Goal: Task Accomplishment & Management: Use online tool/utility

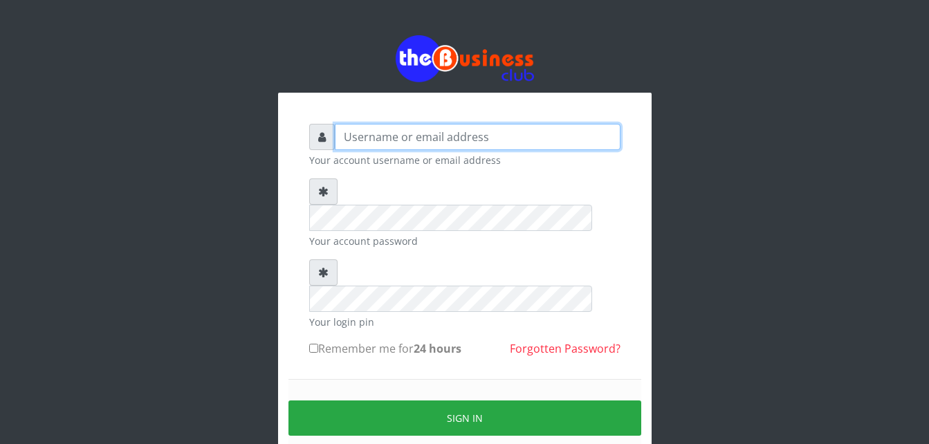
type input "Moniquetech"
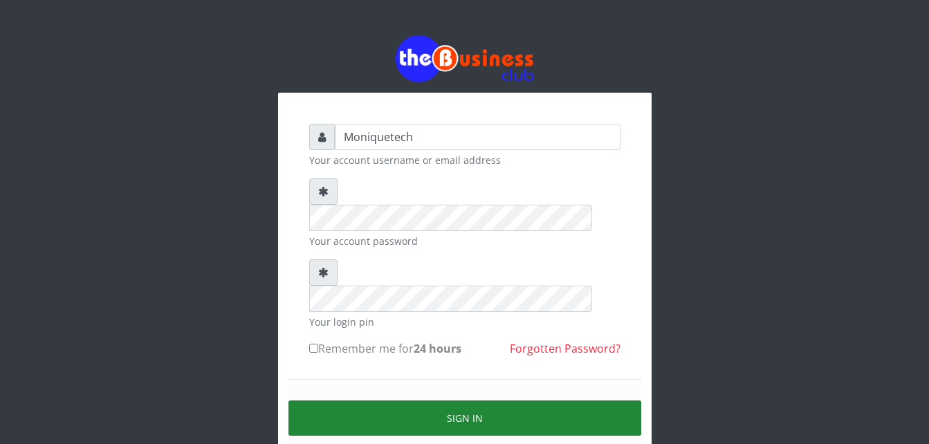
click at [549, 401] on button "Sign in" at bounding box center [464, 418] width 353 height 35
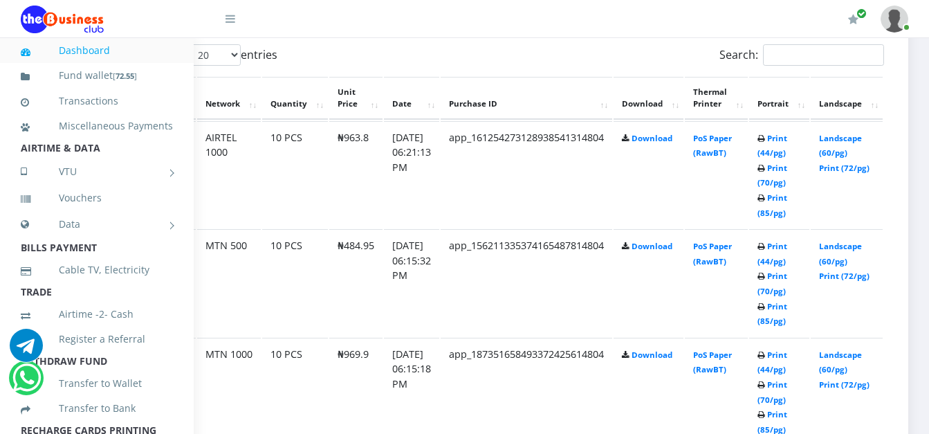
scroll to position [739, 99]
click at [830, 143] on link "Landscape (60/pg)" at bounding box center [840, 146] width 43 height 26
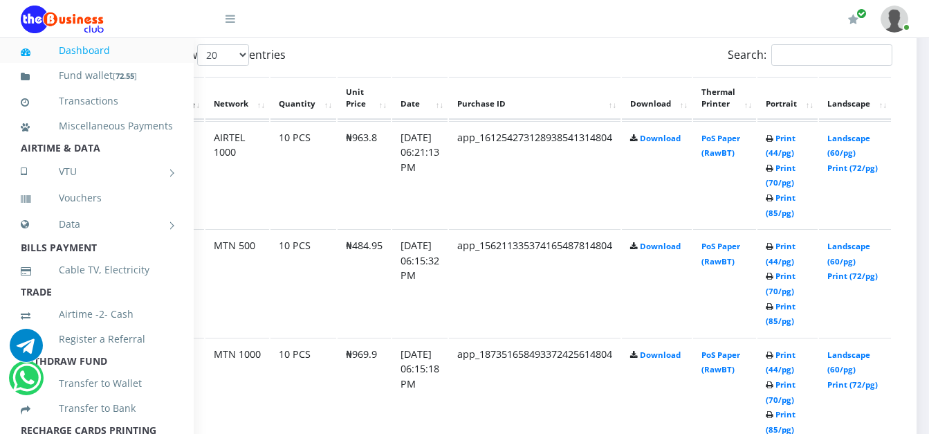
scroll to position [739, 95]
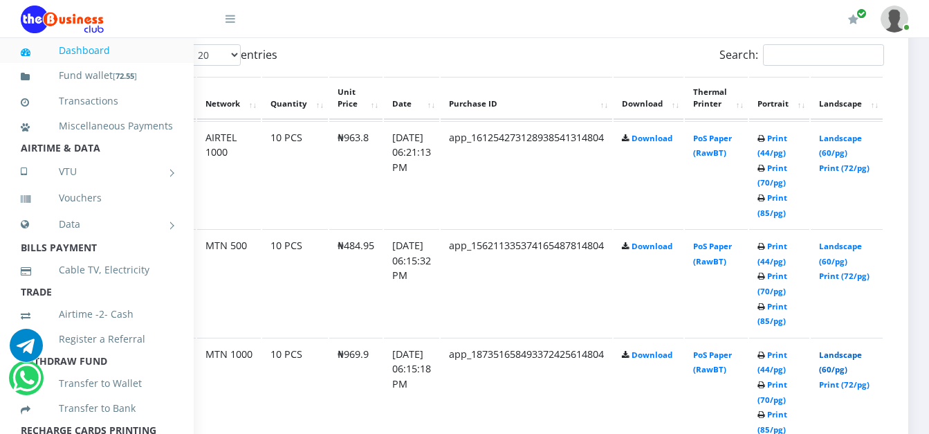
click at [836, 356] on link "Landscape (60/pg)" at bounding box center [840, 362] width 43 height 26
click at [832, 250] on link "Landscape (60/pg)" at bounding box center [840, 254] width 43 height 26
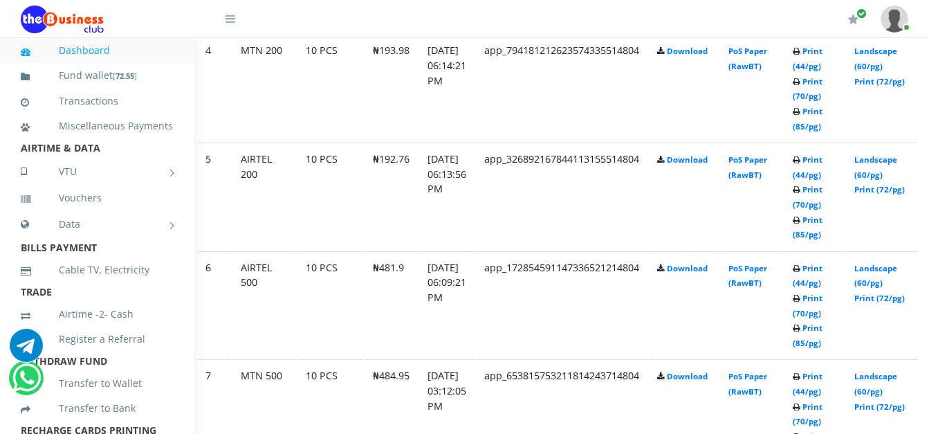
scroll to position [1154, 43]
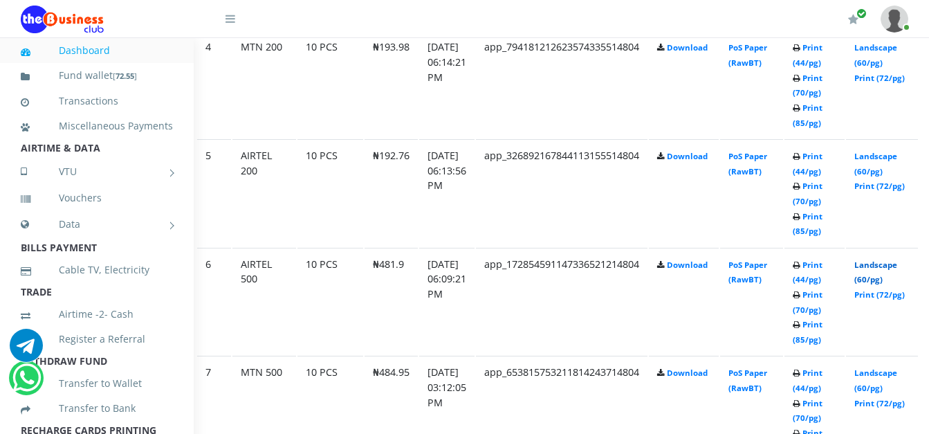
click at [897, 268] on link "Landscape (60/pg)" at bounding box center [875, 272] width 43 height 26
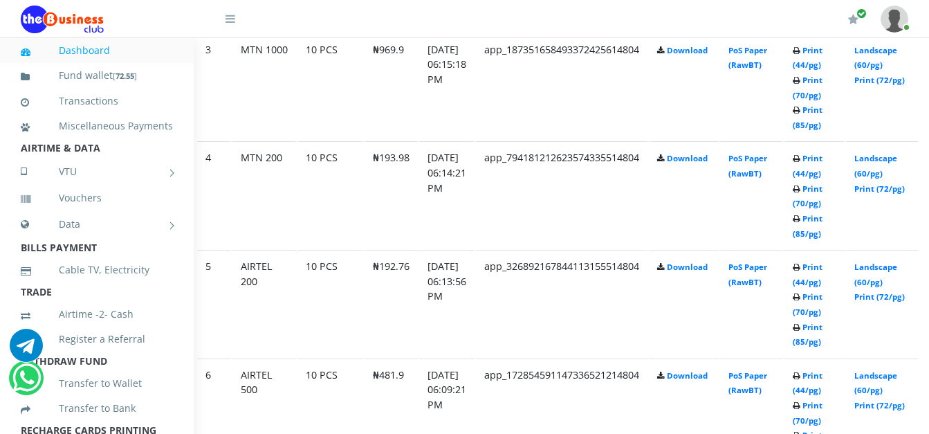
scroll to position [1016, 43]
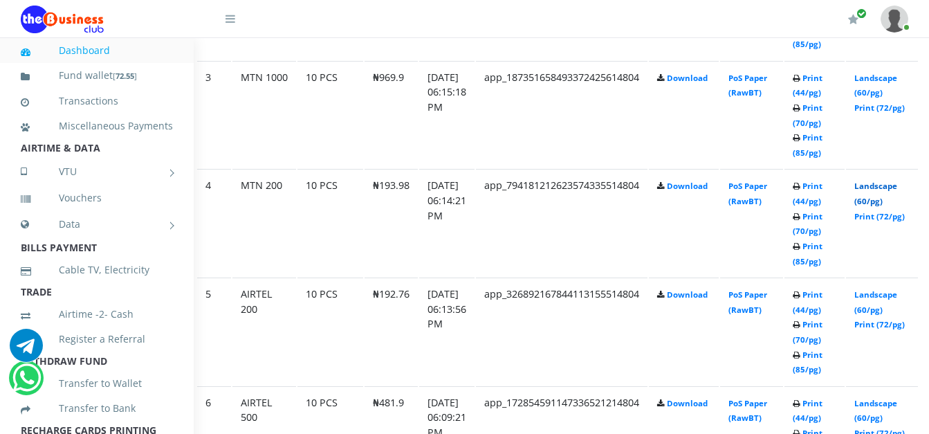
click at [888, 190] on link "Landscape (60/pg)" at bounding box center [875, 194] width 43 height 26
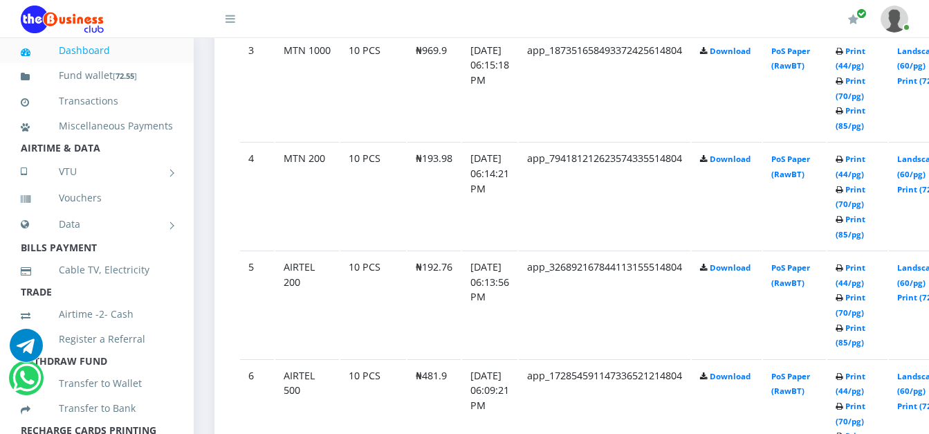
scroll to position [1070, 0]
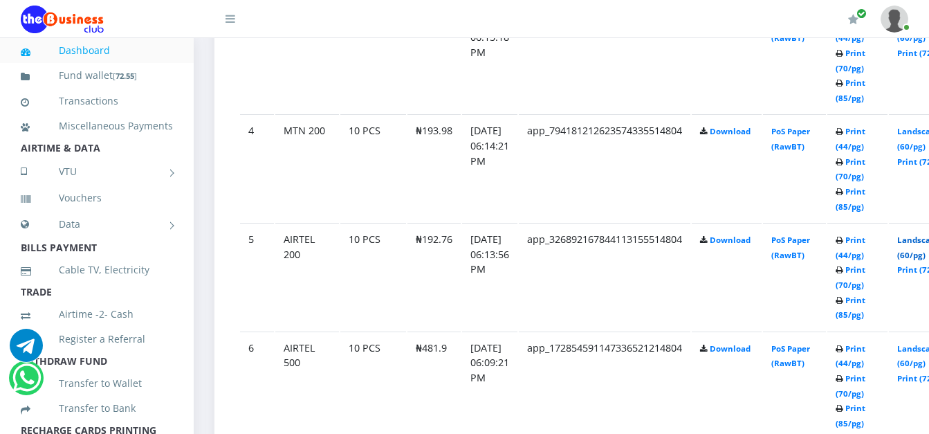
click at [921, 241] on link "Landscape (60/pg)" at bounding box center [918, 248] width 43 height 26
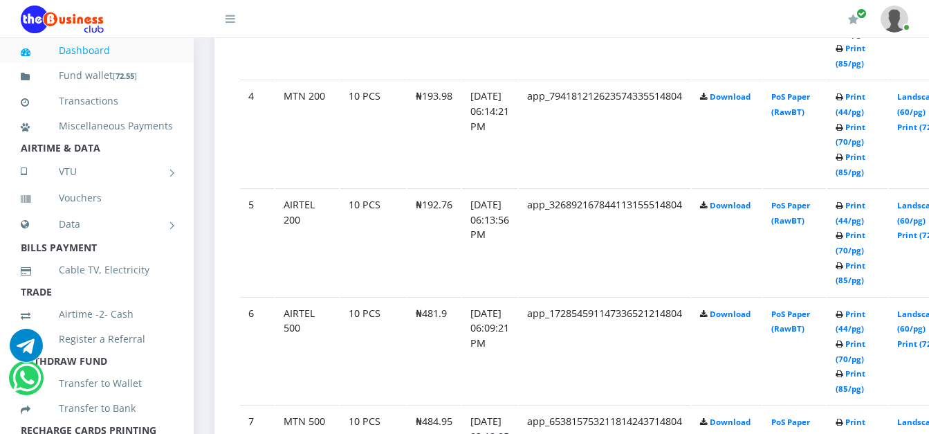
scroll to position [1070, 0]
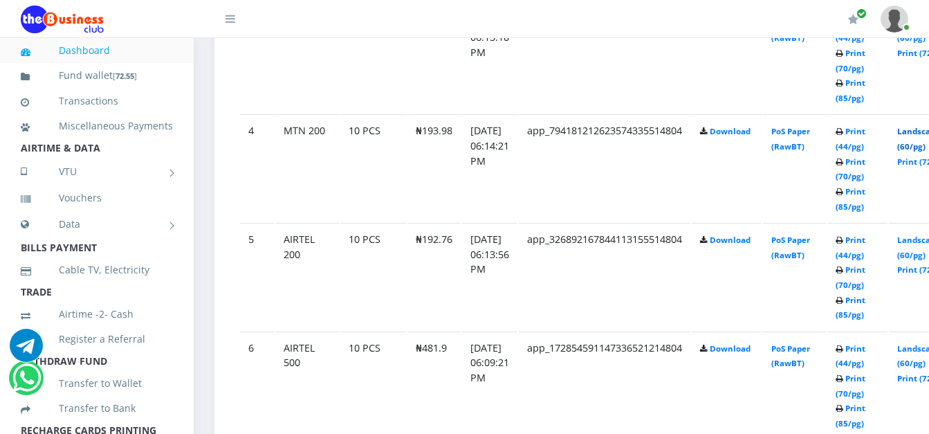
click at [919, 138] on link "Landscape (60/pg)" at bounding box center [918, 139] width 43 height 26
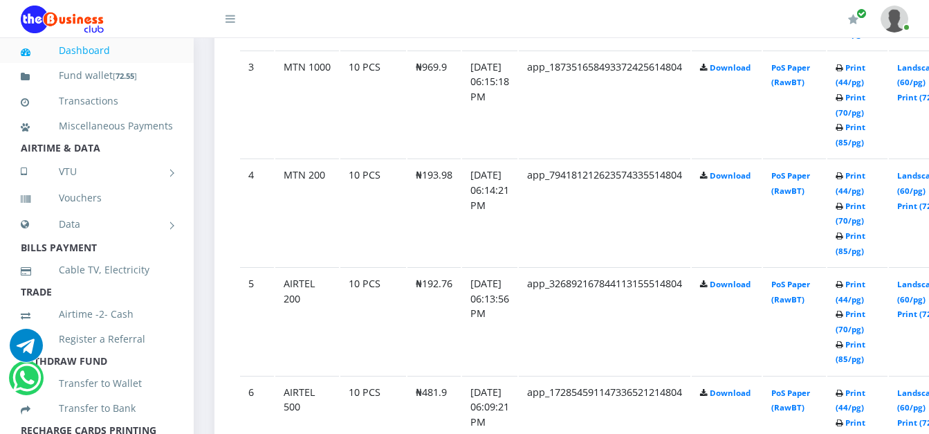
scroll to position [1070, 0]
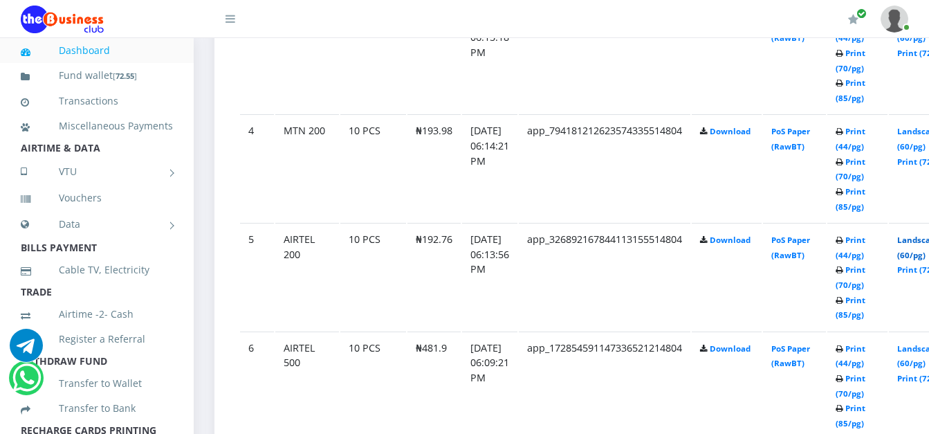
click at [922, 255] on link "Landscape (60/pg)" at bounding box center [918, 248] width 43 height 26
